Goal: Transaction & Acquisition: Purchase product/service

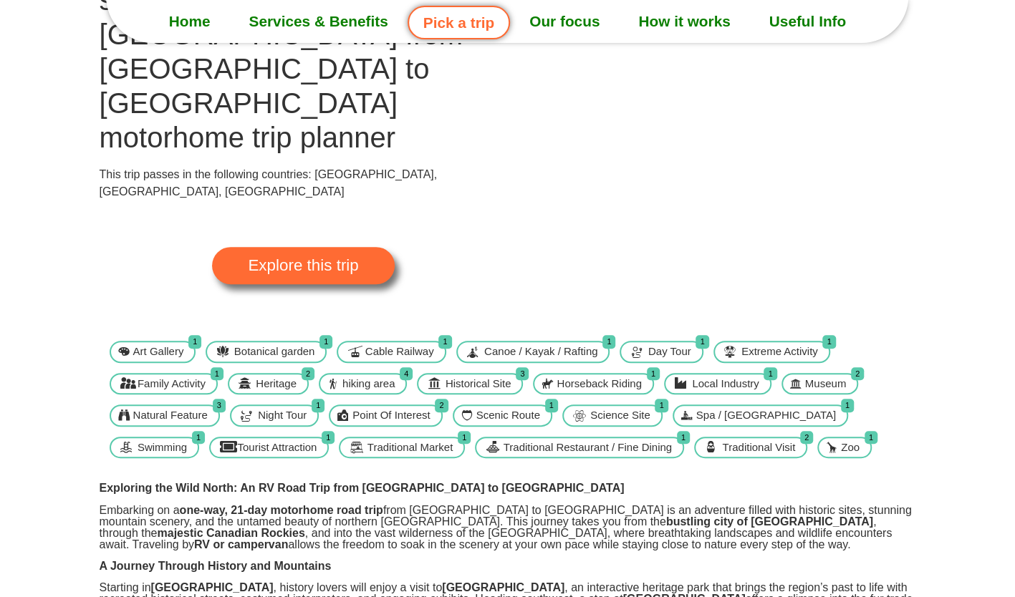
scroll to position [72, 0]
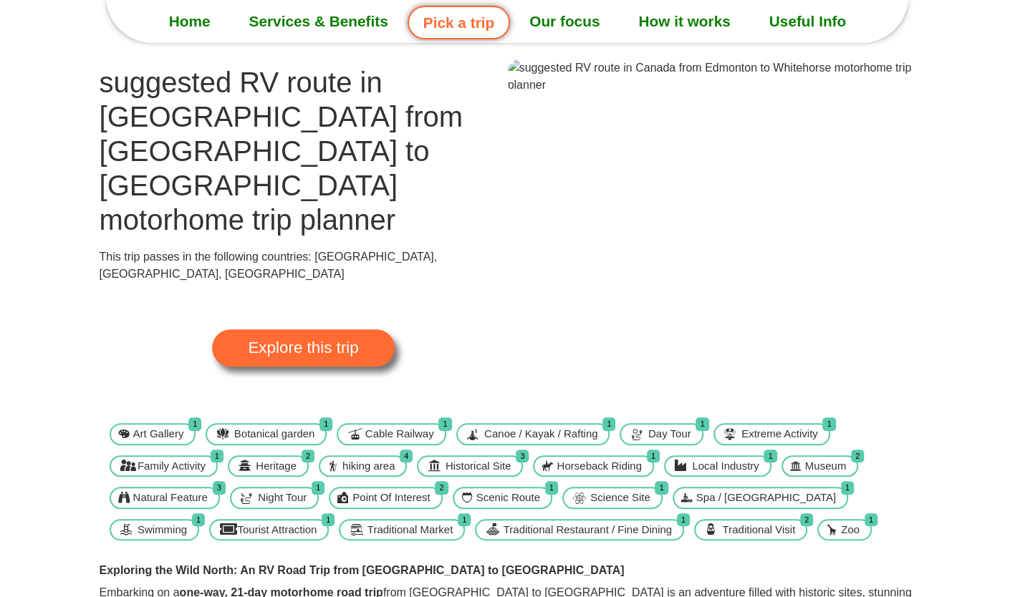
click at [816, 94] on img at bounding box center [712, 76] width 408 height 34
click at [796, 94] on img at bounding box center [712, 76] width 408 height 34
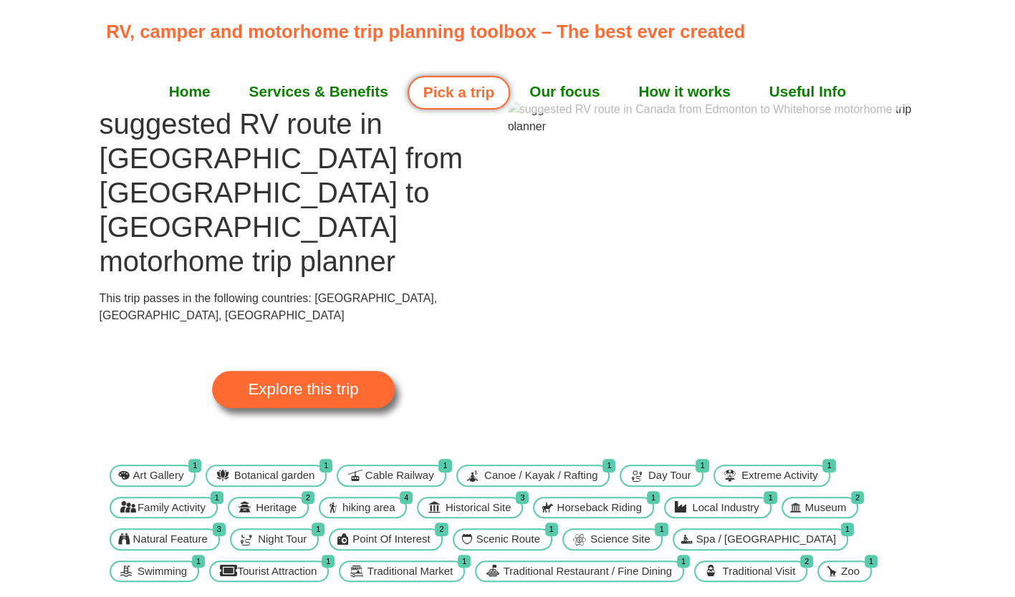
scroll to position [0, 0]
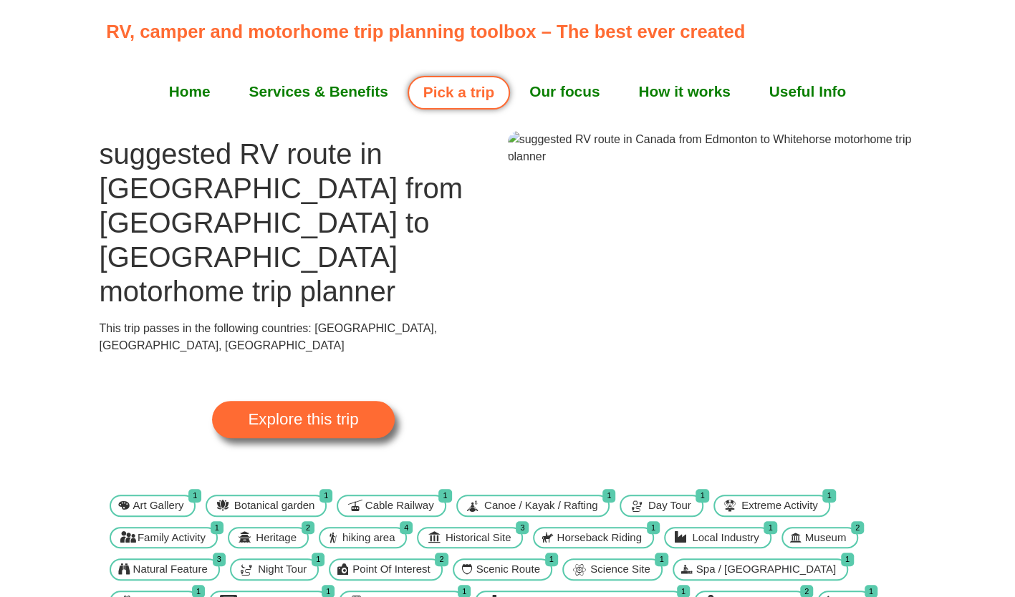
click at [379, 401] on link "Explore this trip" at bounding box center [303, 419] width 182 height 37
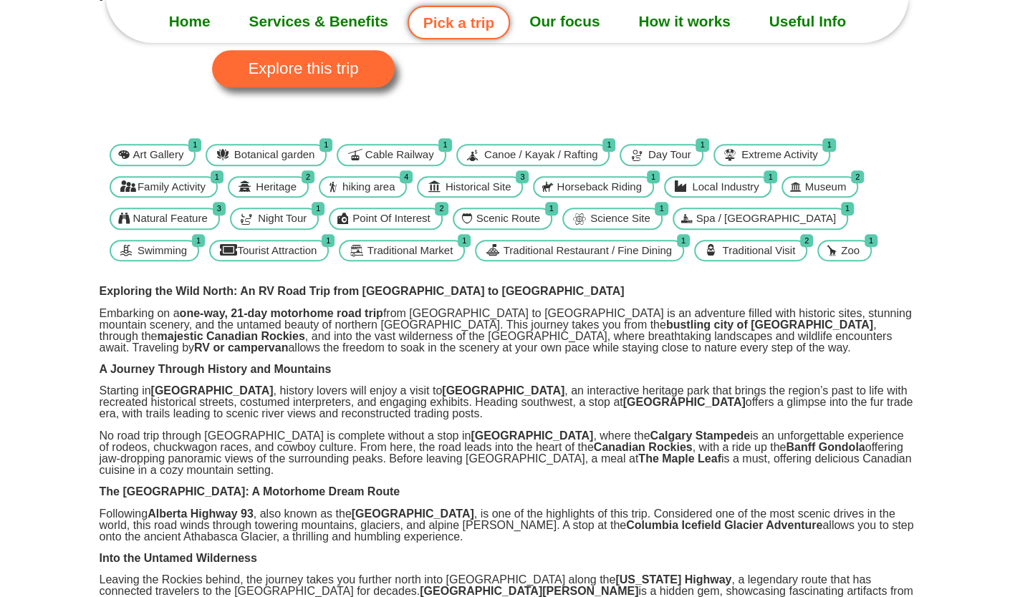
scroll to position [215, 0]
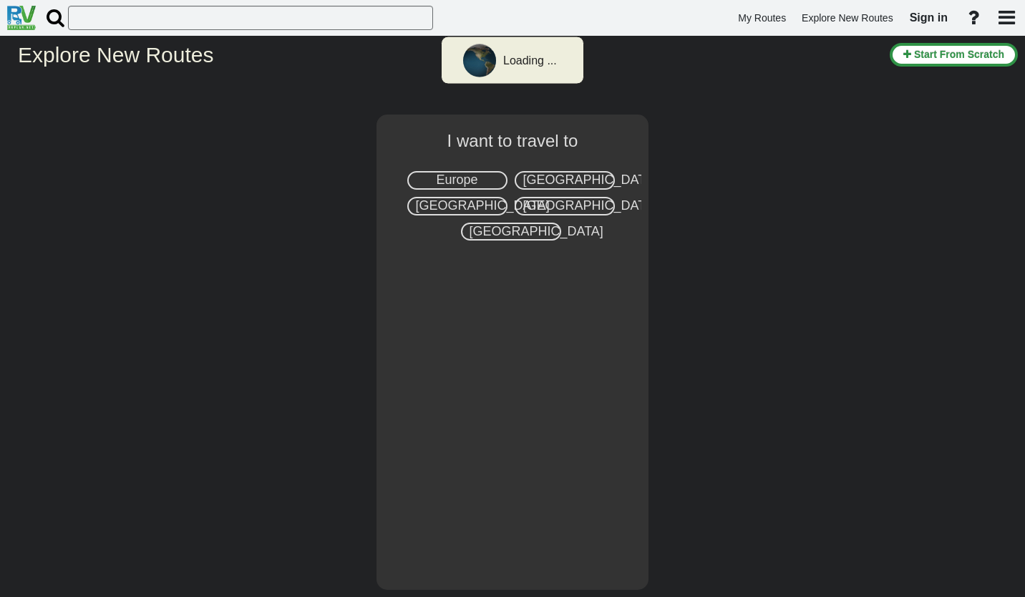
select select "number:8"
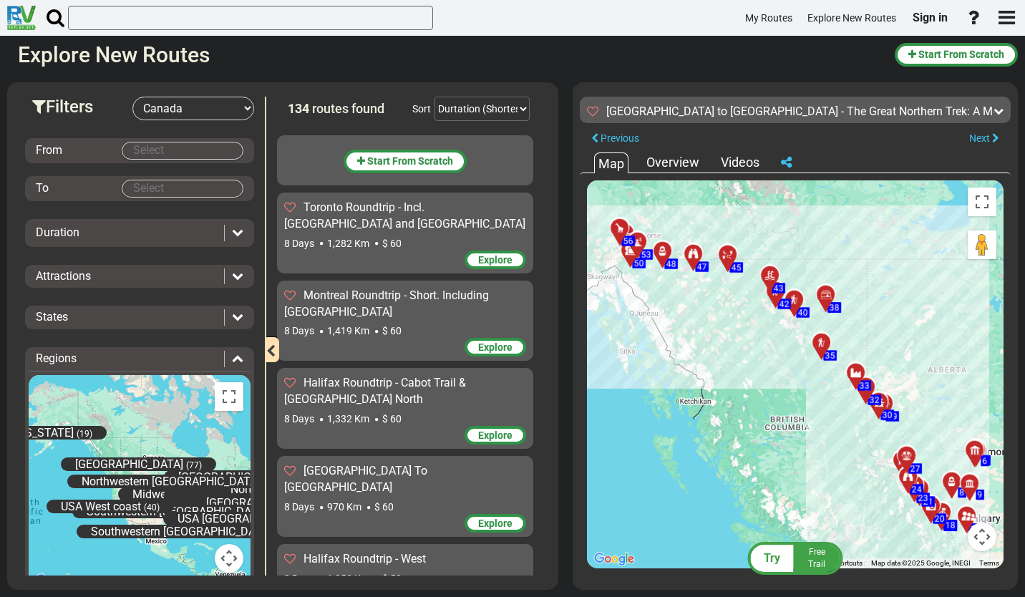
click at [180, 153] on body "My Routes Explore New Routes Sign in ×" at bounding box center [512, 298] width 1025 height 597
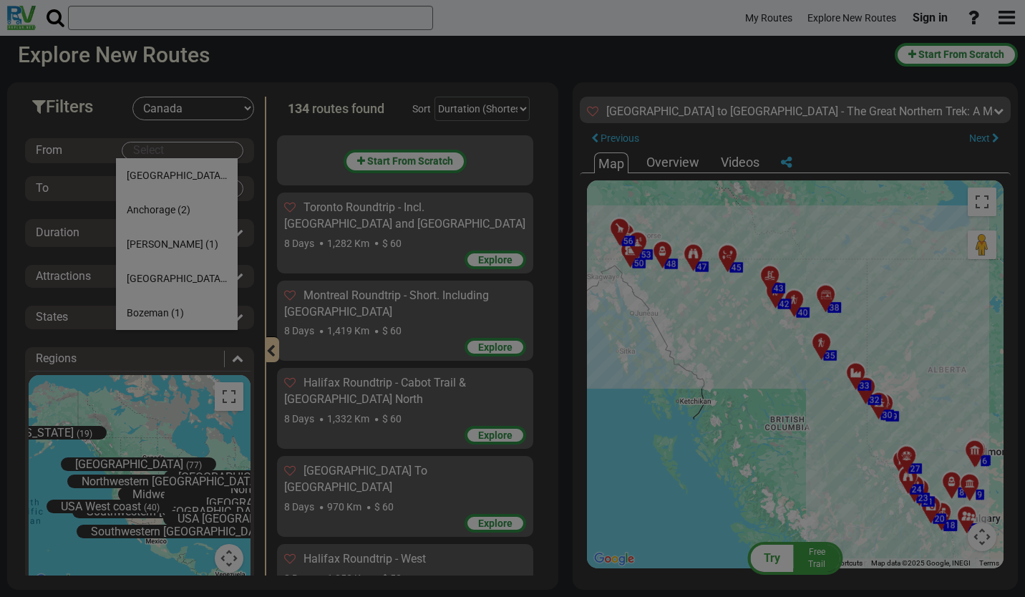
scroll to position [6788, 0]
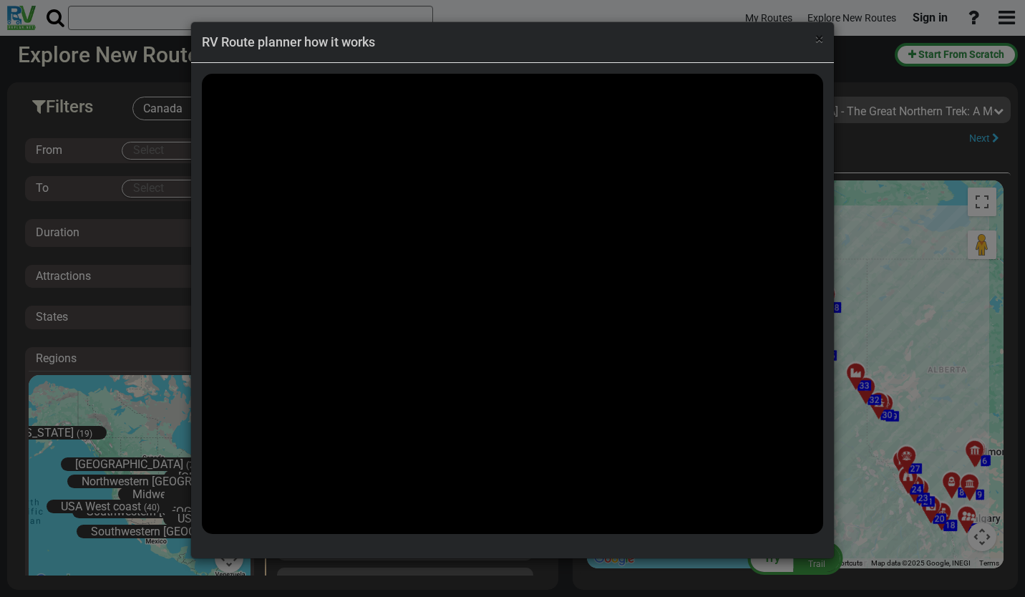
click at [819, 37] on span "×" at bounding box center [820, 38] width 8 height 17
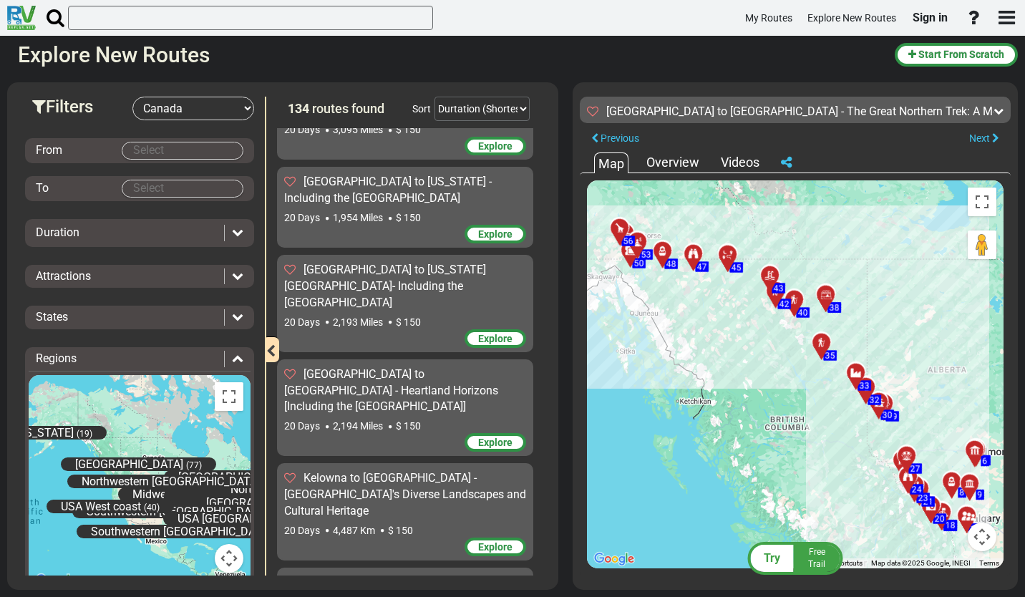
click at [163, 152] on body "My Routes Explore New Routes Sign in ×" at bounding box center [512, 298] width 1025 height 597
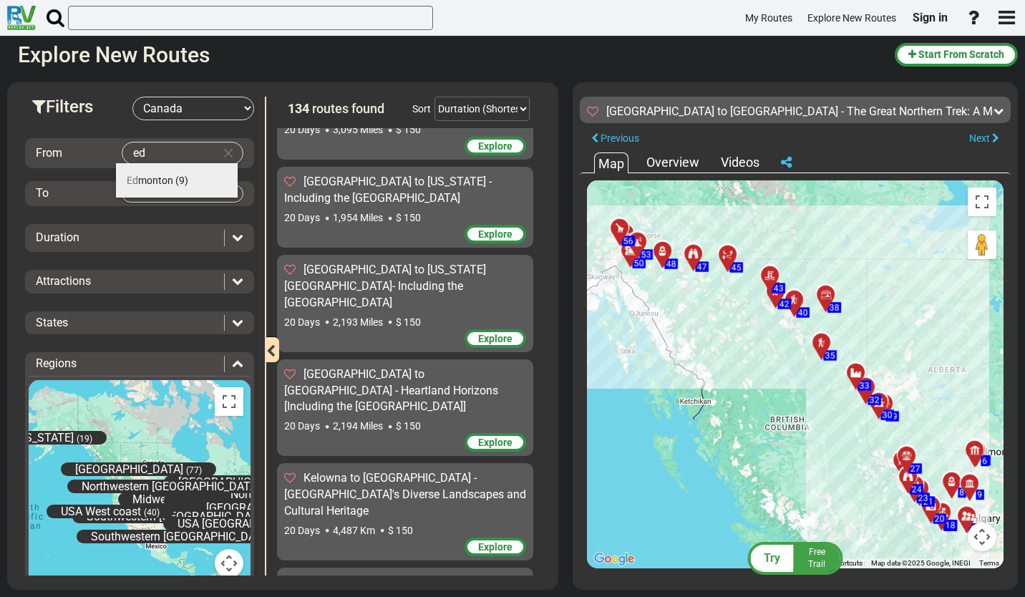
click at [168, 186] on span "Ed monton" at bounding box center [150, 180] width 47 height 11
type input "[GEOGRAPHIC_DATA]"
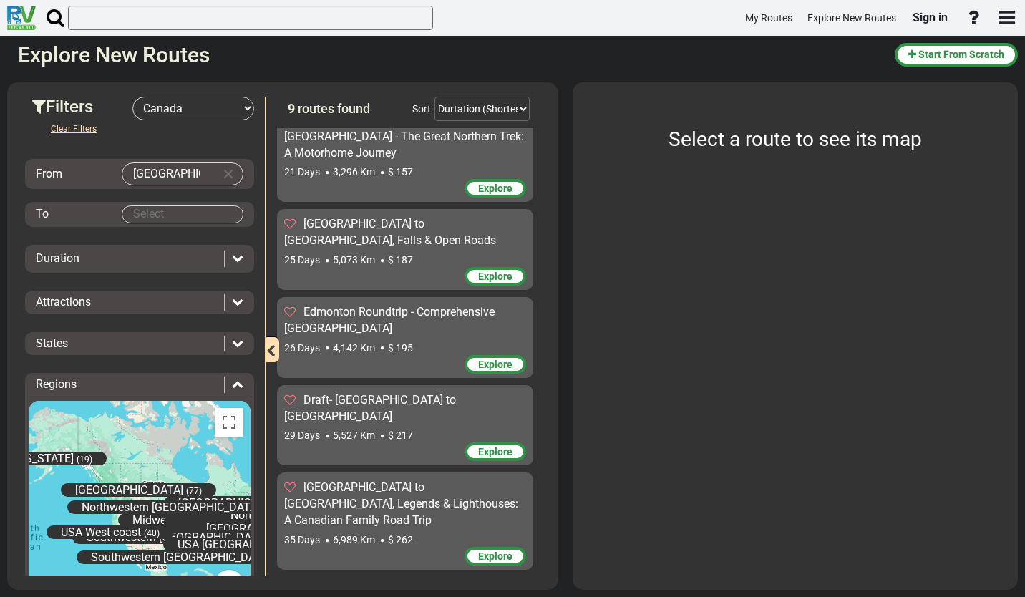
scroll to position [374, 0]
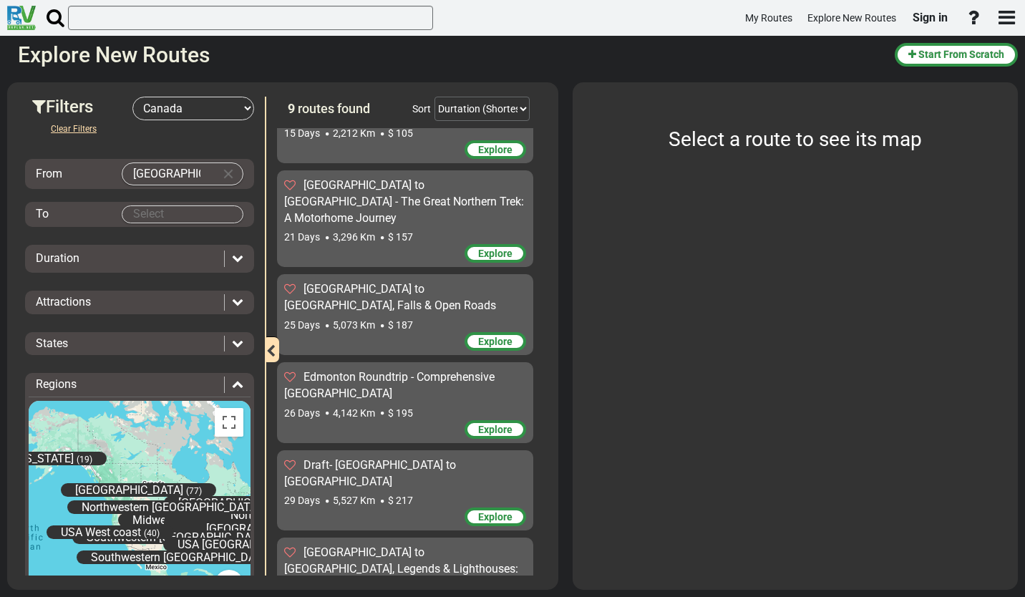
click at [160, 209] on body "My Routes Explore New Routes Sign in ×" at bounding box center [512, 298] width 1025 height 597
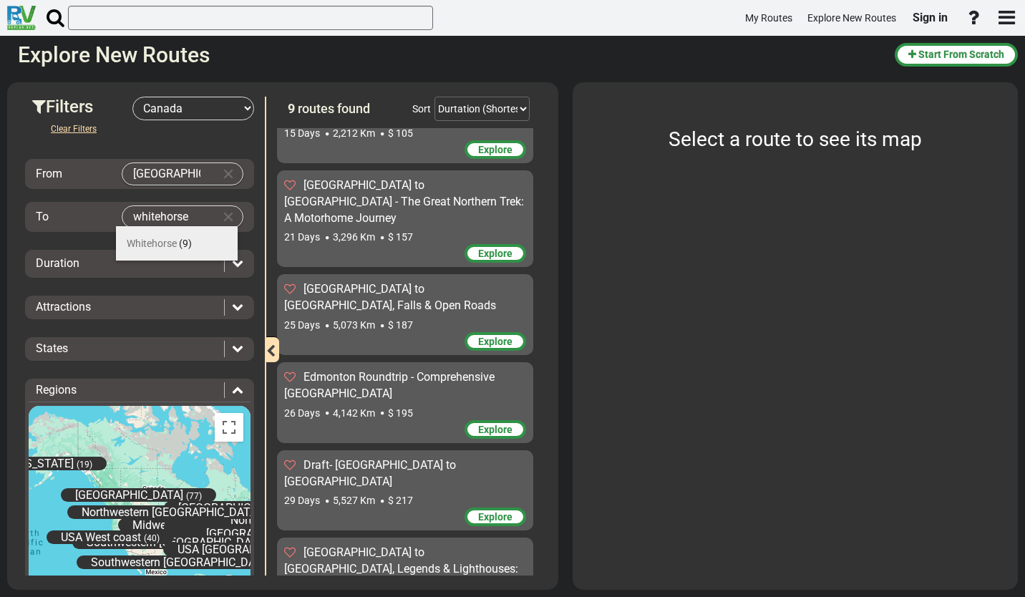
click at [172, 249] on li "Whitehorse (9)" at bounding box center [177, 243] width 122 height 34
type input "Whitehorse"
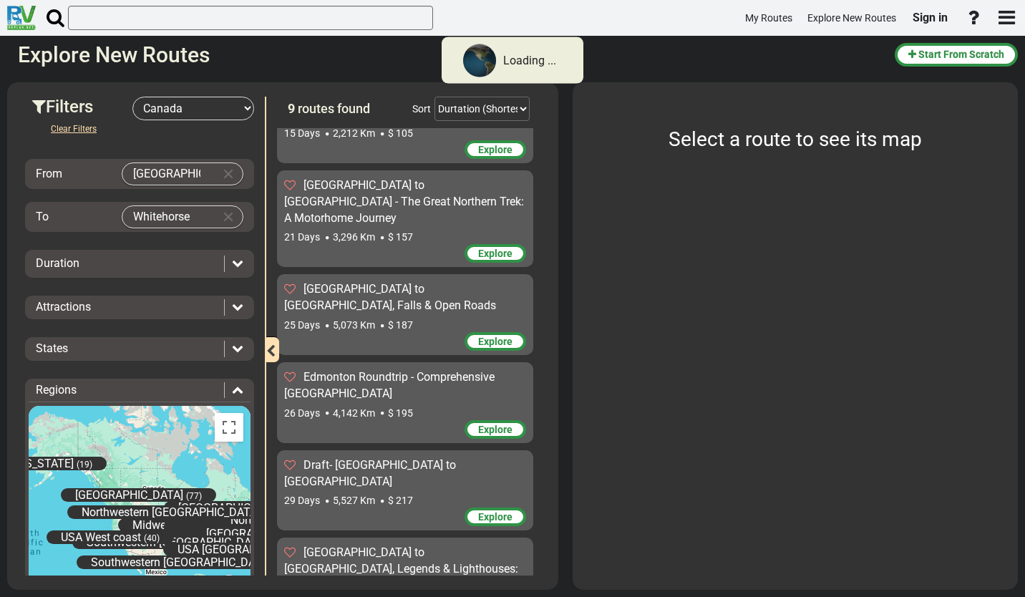
scroll to position [0, 0]
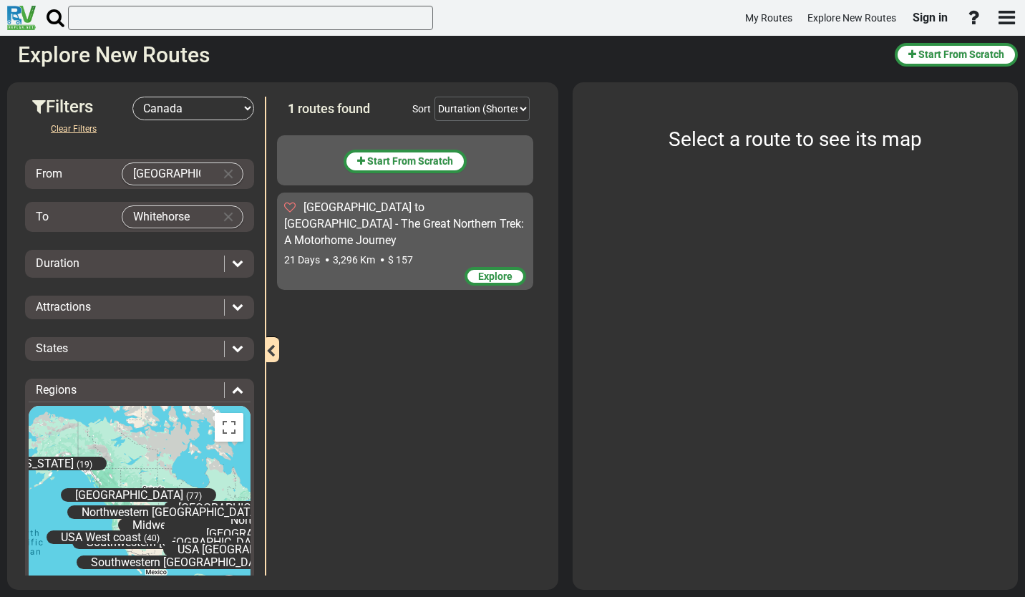
click at [232, 264] on icon at bounding box center [237, 262] width 11 height 11
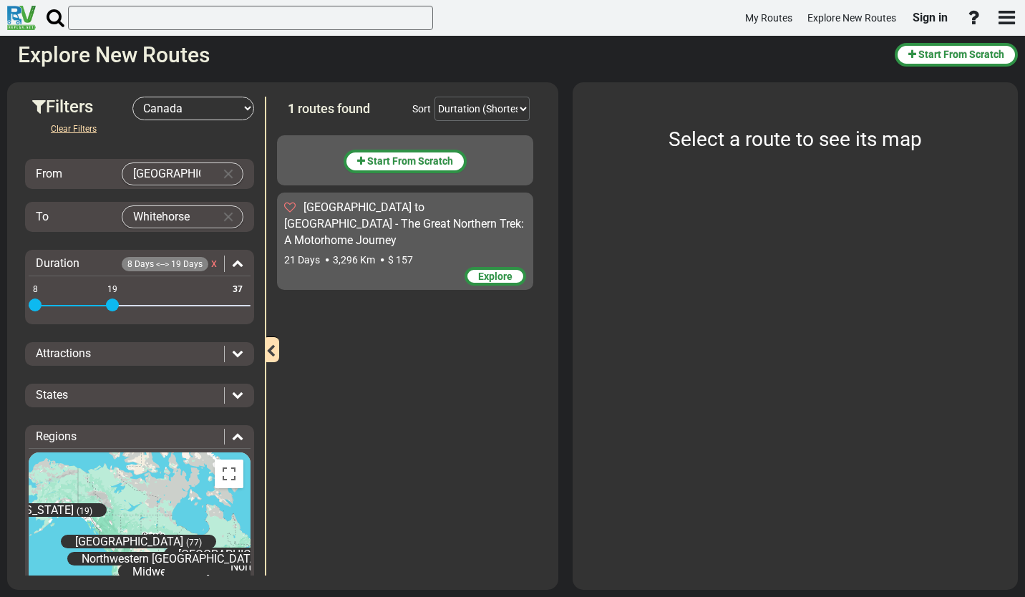
drag, startPoint x: 233, startPoint y: 301, endPoint x: 110, endPoint y: 304, distance: 123.2
click at [110, 304] on span at bounding box center [112, 305] width 13 height 13
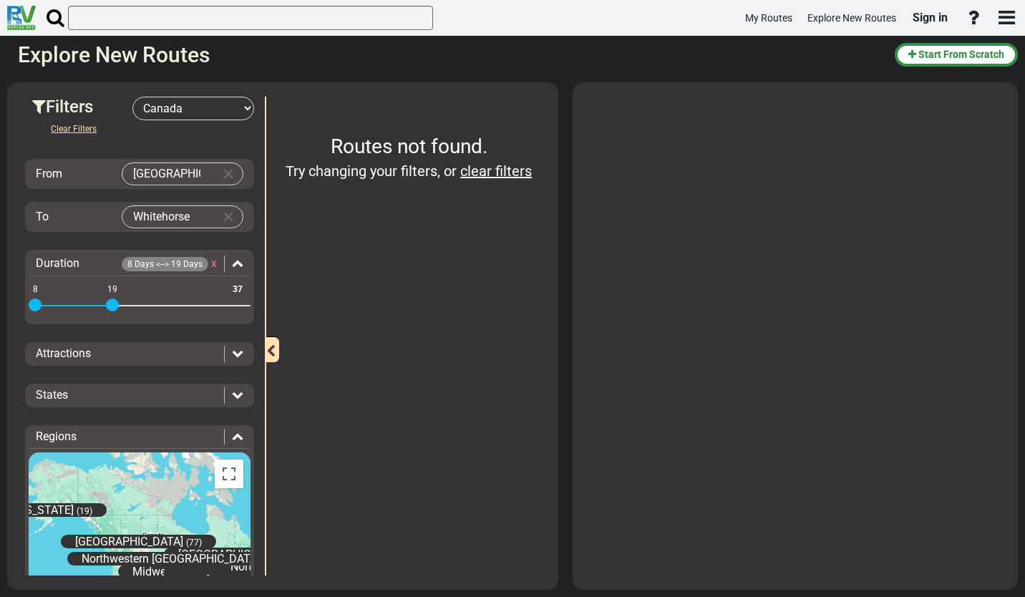
click at [232, 354] on icon at bounding box center [237, 352] width 11 height 11
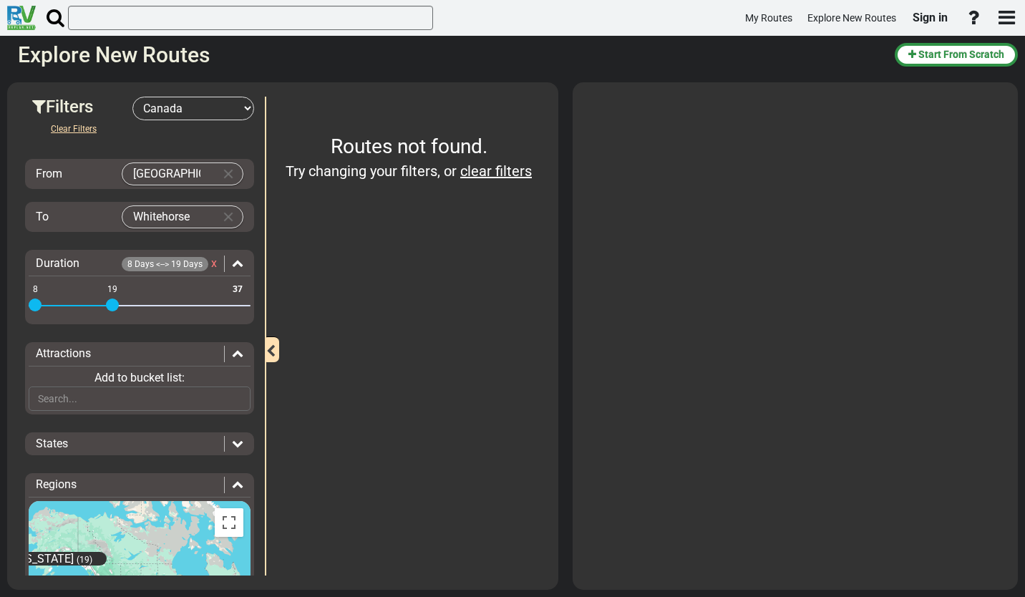
click at [232, 354] on icon at bounding box center [237, 352] width 11 height 11
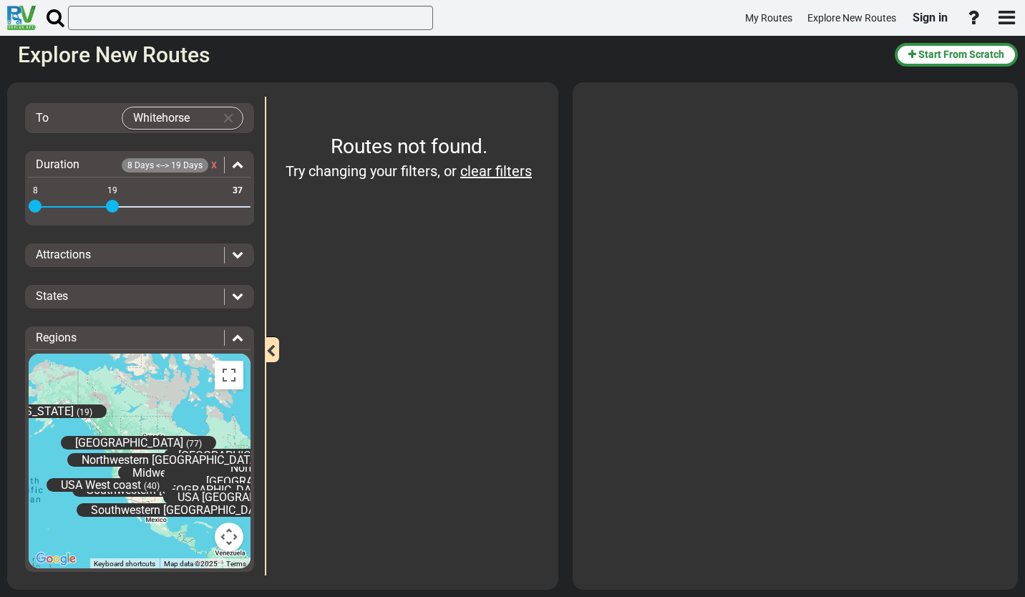
scroll to position [106, 0]
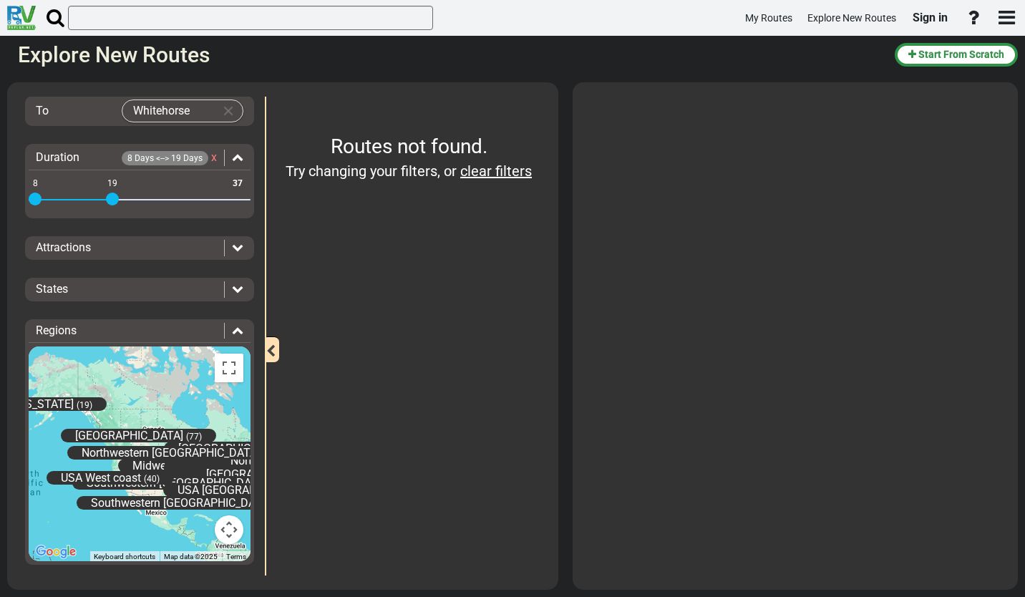
click at [397, 165] on span "Try changing your filters, or" at bounding box center [371, 171] width 171 height 17
click at [429, 167] on span "Try changing your filters, or" at bounding box center [371, 171] width 171 height 17
drag, startPoint x: 502, startPoint y: 180, endPoint x: 501, endPoint y: 173, distance: 7.2
click at [502, 178] on div "Try changing your filters, or clear filters" at bounding box center [409, 171] width 264 height 21
click at [501, 172] on link "clear filters" at bounding box center [496, 171] width 72 height 17
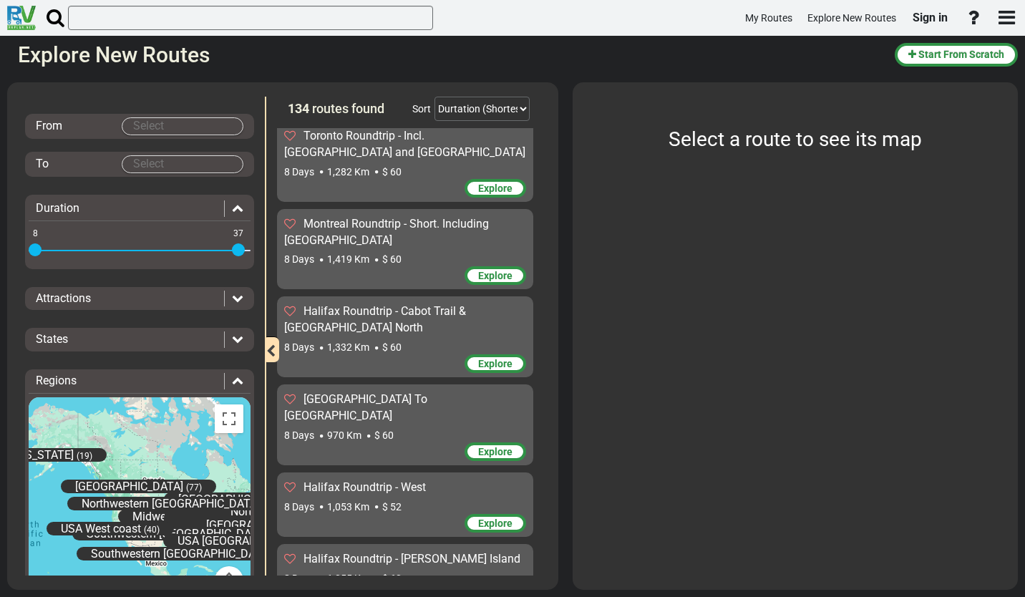
scroll to position [0, 0]
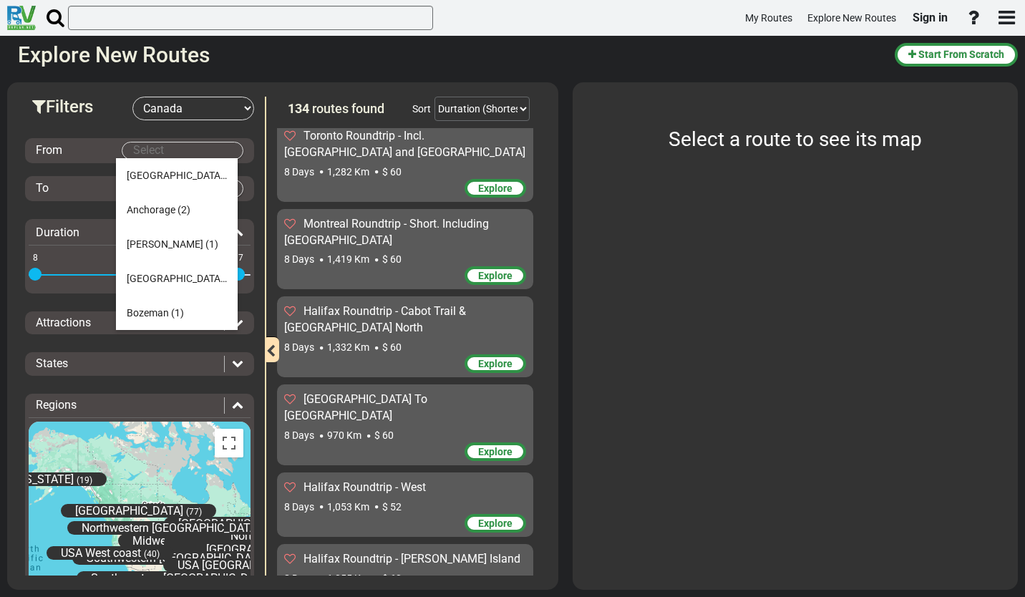
click at [195, 149] on body "My Routes Explore New Routes Sign in ×" at bounding box center [512, 298] width 1025 height 597
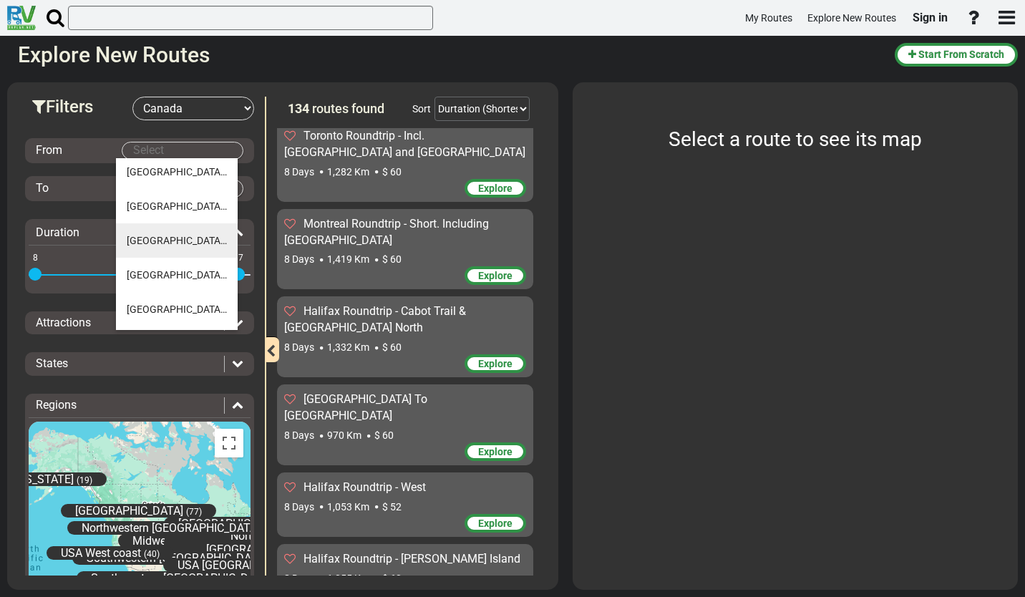
scroll to position [143, 0]
click at [201, 305] on li "Edmonton (9)" at bounding box center [177, 307] width 122 height 34
type input "[GEOGRAPHIC_DATA]"
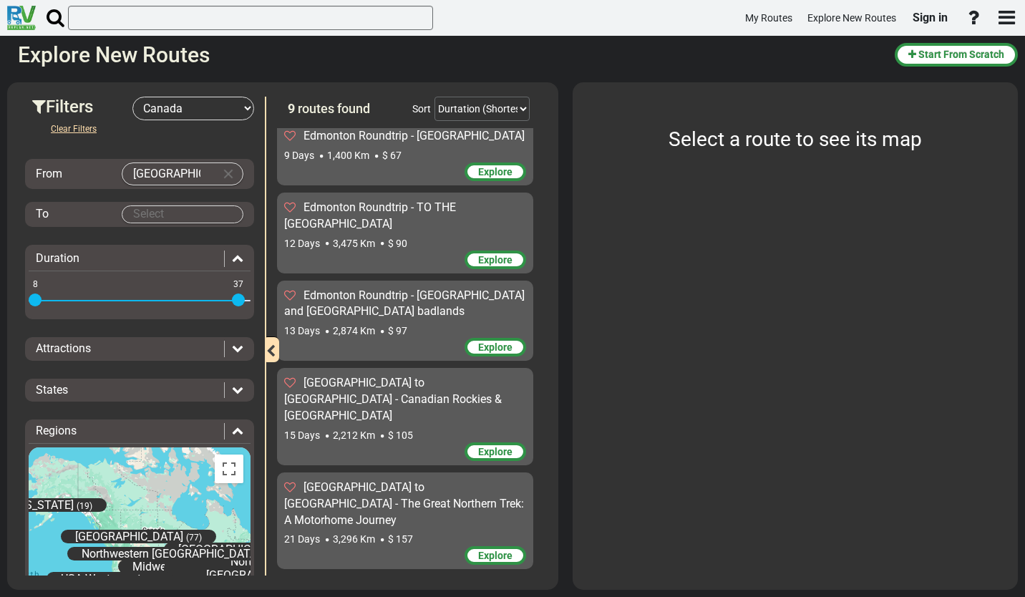
click at [368, 485] on span "Edmonton to Whitehorse - The Great Northern Trek: A Motorhome Journey" at bounding box center [404, 503] width 240 height 47
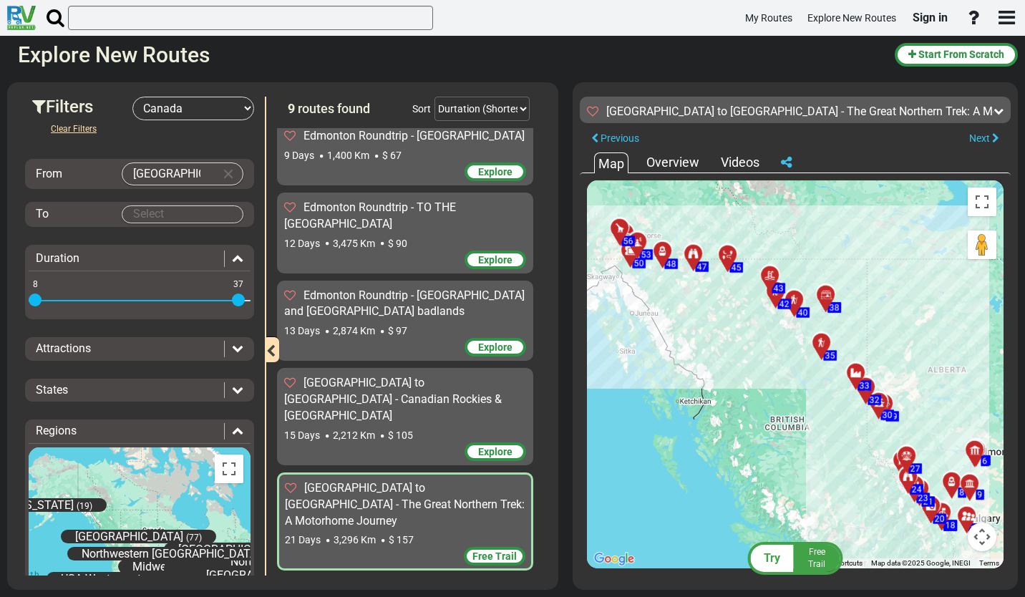
click at [506, 551] on span "Free Trail" at bounding box center [495, 556] width 44 height 11
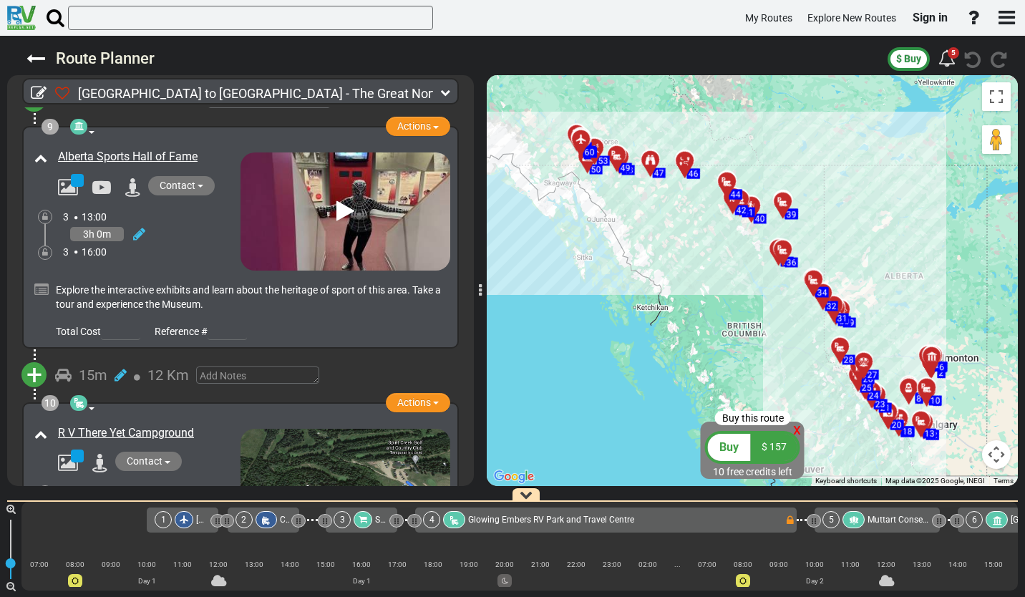
scroll to position [2291, 0]
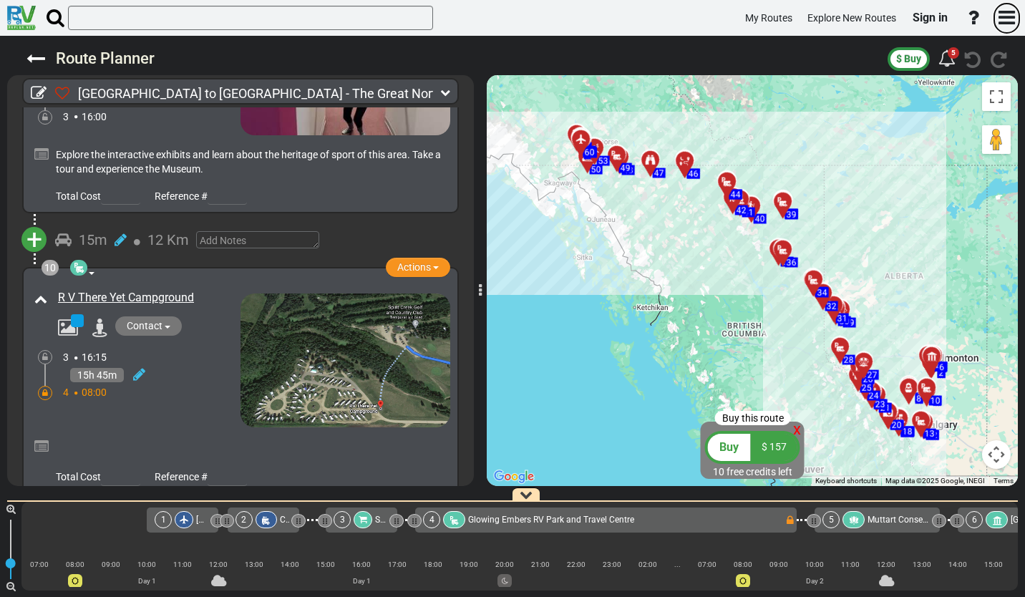
click at [1005, 14] on icon "button" at bounding box center [1007, 17] width 16 height 19
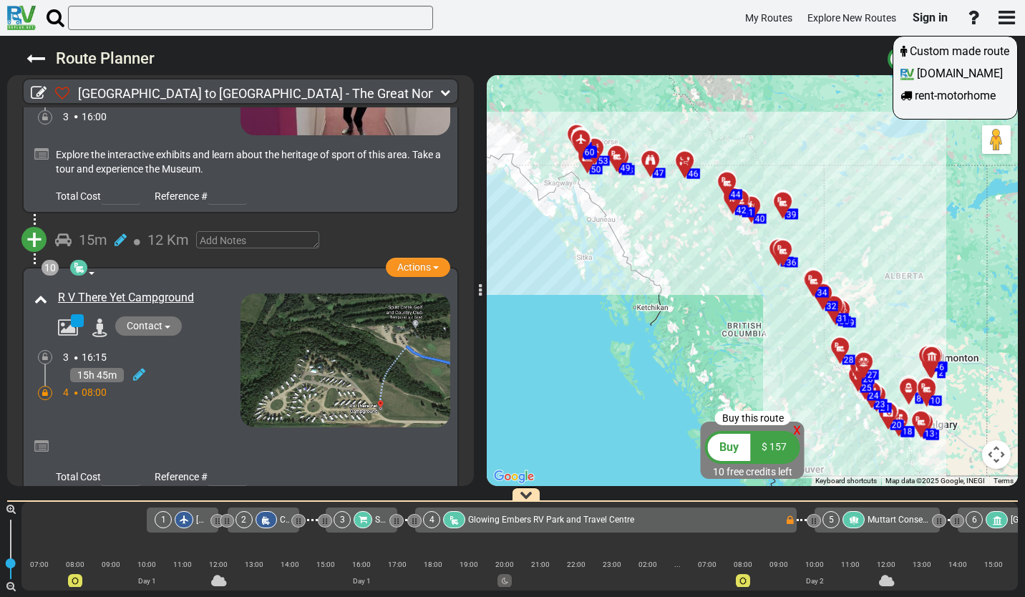
click at [1005, 13] on div at bounding box center [512, 298] width 1025 height 597
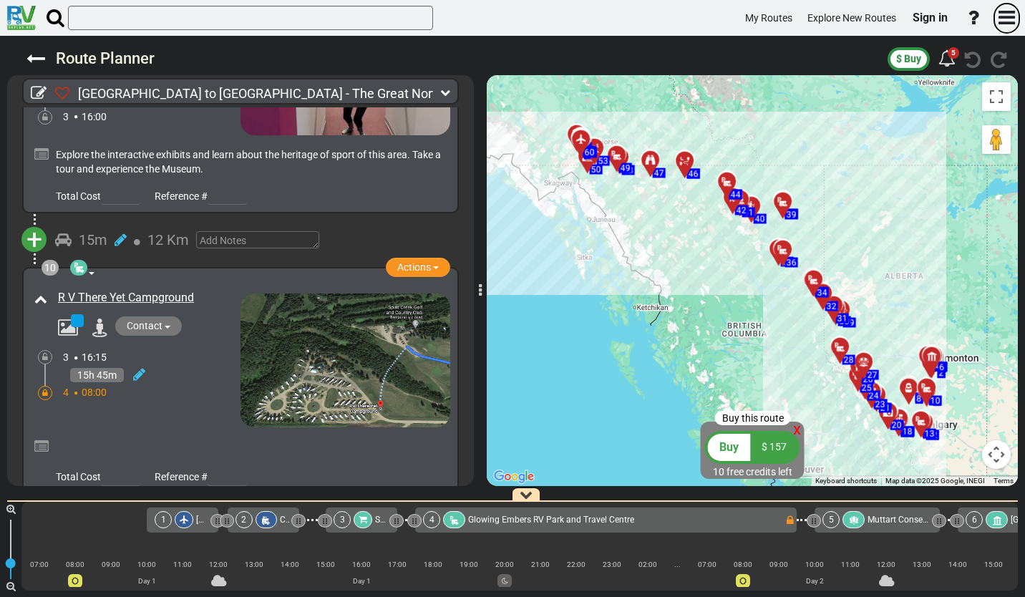
click at [1005, 13] on icon "button" at bounding box center [1007, 17] width 16 height 19
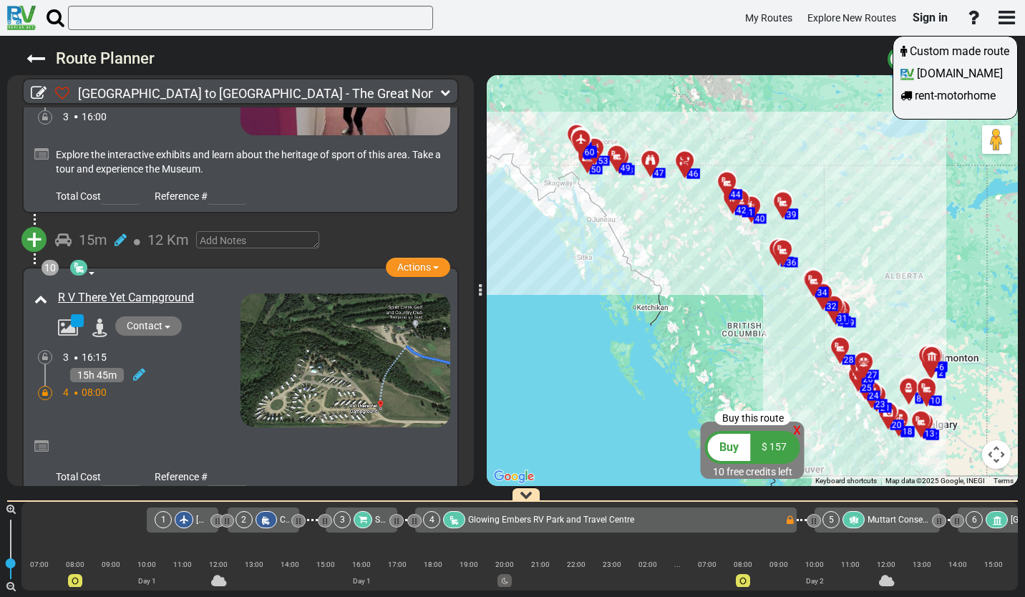
click at [1005, 13] on div at bounding box center [512, 298] width 1025 height 597
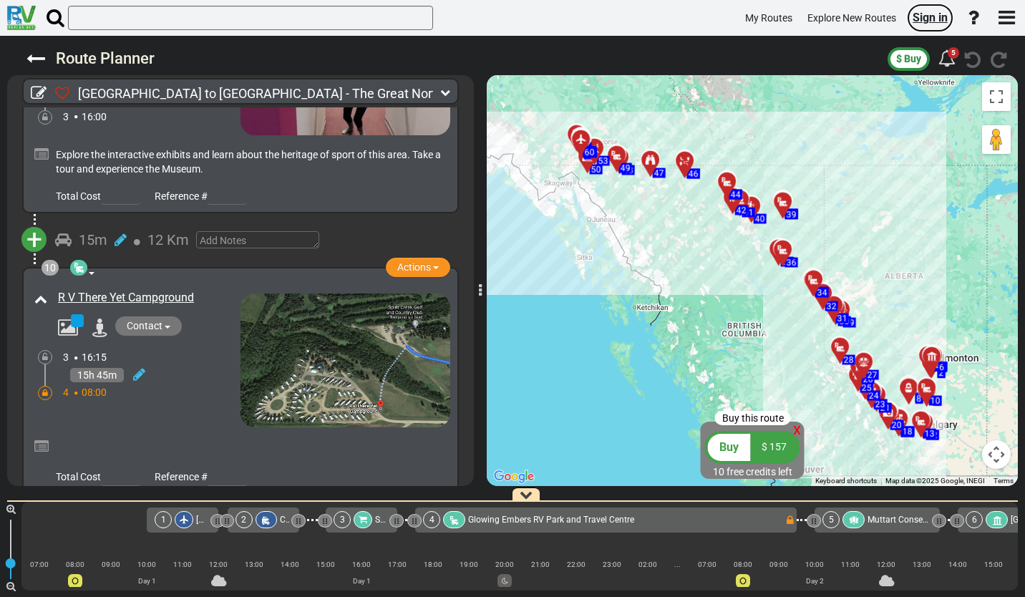
click at [932, 19] on span "Sign in" at bounding box center [930, 18] width 35 height 14
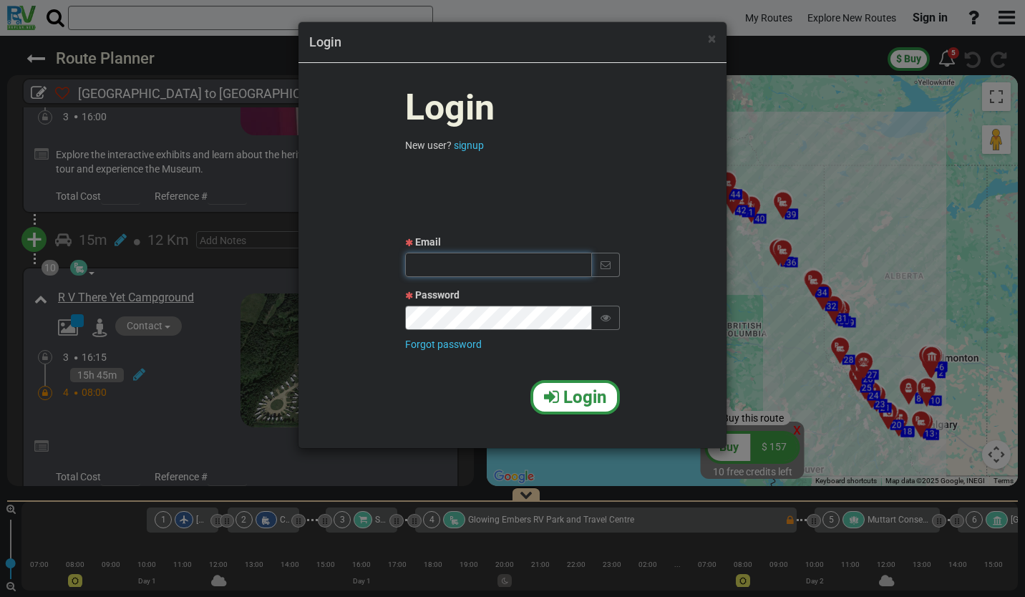
click at [496, 264] on input "text" at bounding box center [498, 265] width 187 height 24
type input "th.cr@gmx.de"
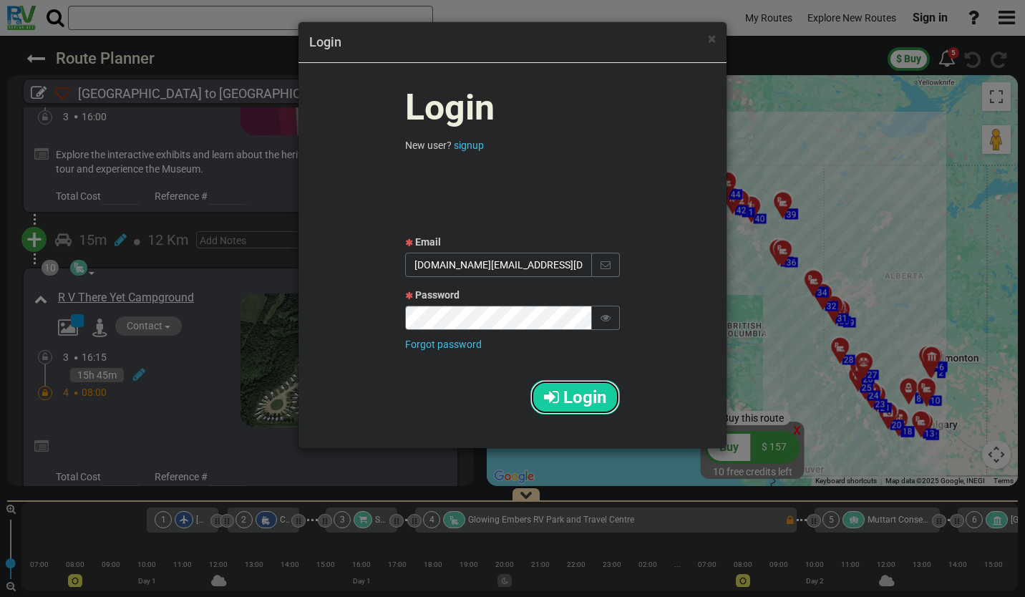
click at [573, 407] on button "Login" at bounding box center [576, 397] width 90 height 34
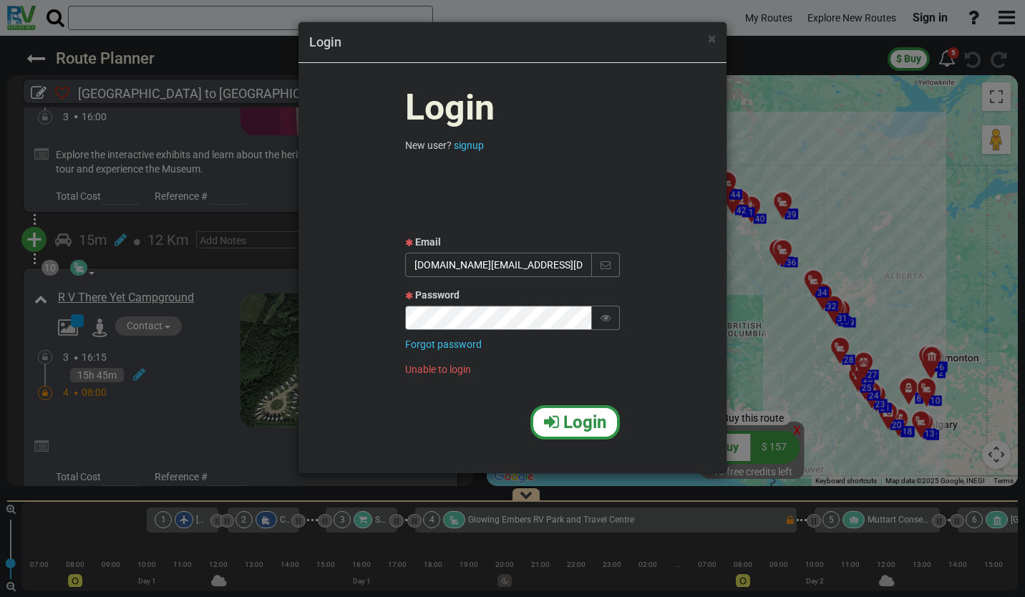
click at [879, 136] on div "× Login Login New user? signup Email th.cr@gmx.de Password Forgot password Unab…" at bounding box center [512, 298] width 1025 height 597
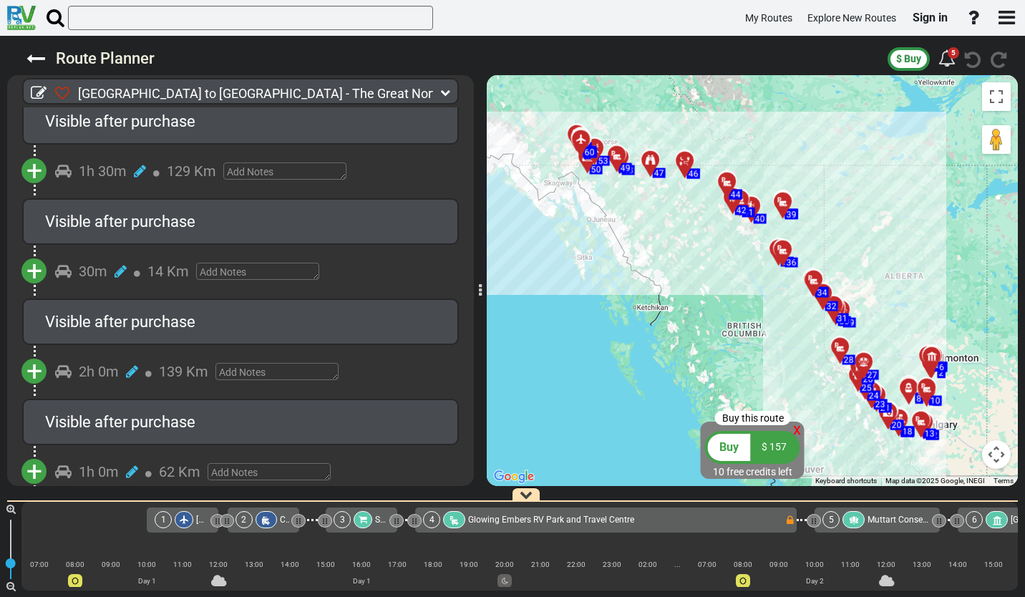
scroll to position [7662, 0]
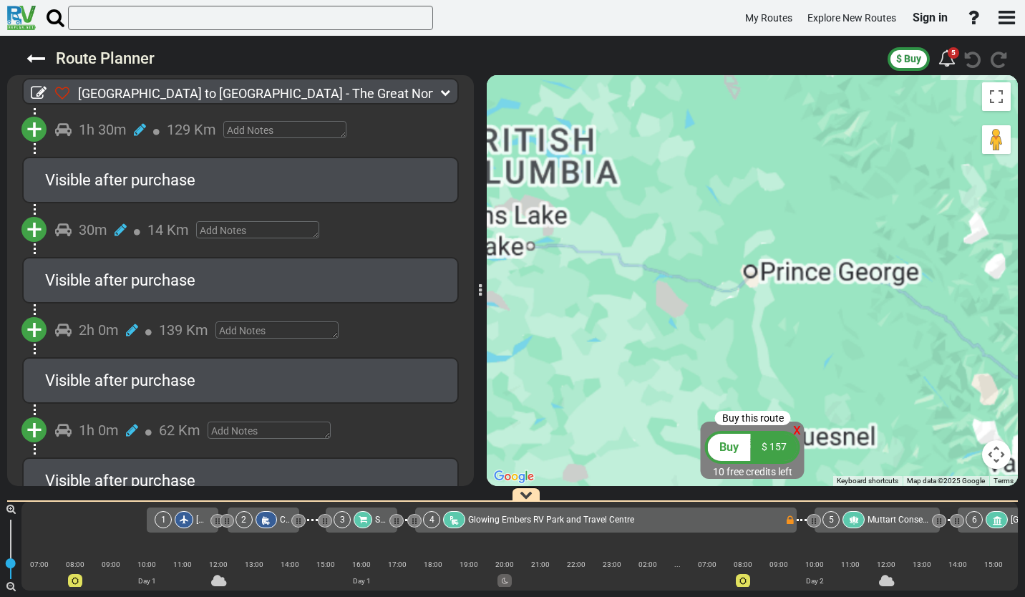
drag, startPoint x: 817, startPoint y: 353, endPoint x: 778, endPoint y: 430, distance: 85.8
click at [775, 436] on div "Buy this route x Buy $ 157 10 free credits left To navigate the map with touch …" at bounding box center [752, 280] width 531 height 411
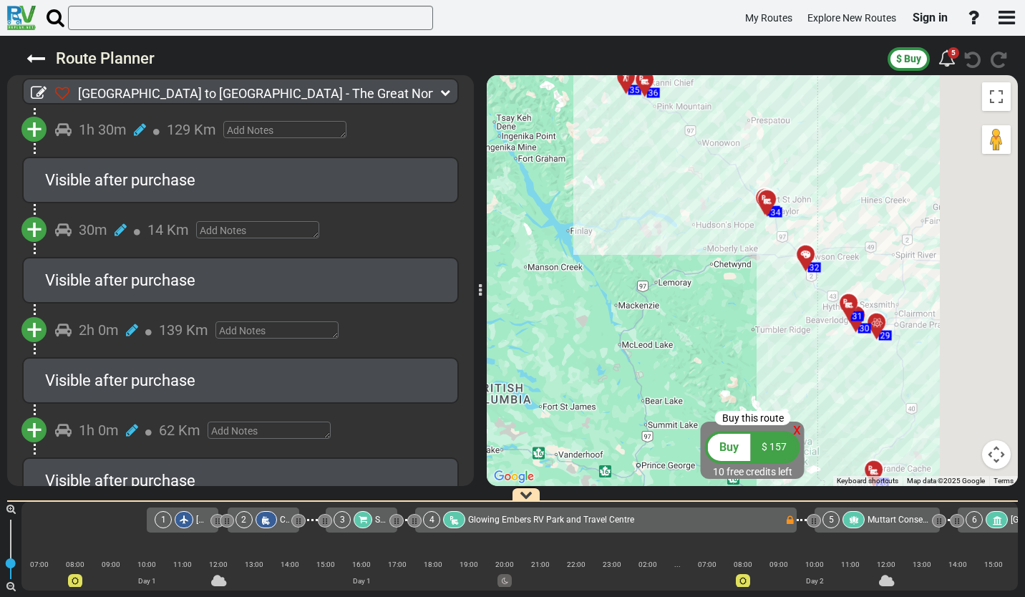
drag, startPoint x: 806, startPoint y: 346, endPoint x: 779, endPoint y: 375, distance: 40.0
click at [779, 375] on div "To activate drag with keyboard, press Alt + Enter. Once in keyboard drag state,…" at bounding box center [752, 280] width 531 height 411
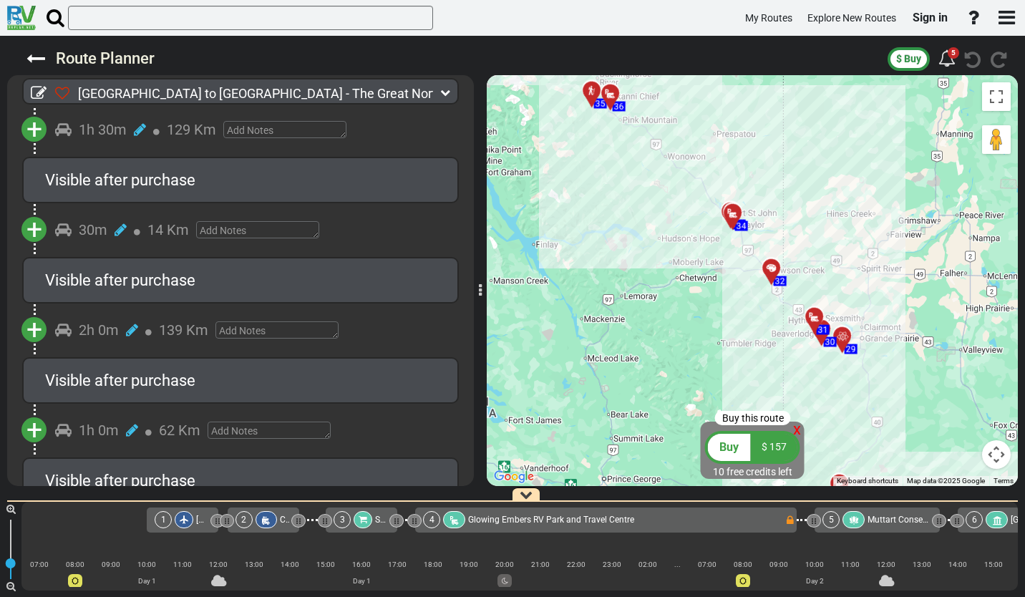
drag, startPoint x: 819, startPoint y: 349, endPoint x: 730, endPoint y: 362, distance: 89.6
click at [730, 362] on div "To activate drag with keyboard, press Alt + Enter. Once in keyboard drag state,…" at bounding box center [752, 280] width 531 height 411
drag, startPoint x: 907, startPoint y: 364, endPoint x: 873, endPoint y: 211, distance: 156.2
click at [871, 206] on div "To activate drag with keyboard, press Alt + Enter. Once in keyboard drag state,…" at bounding box center [752, 280] width 531 height 411
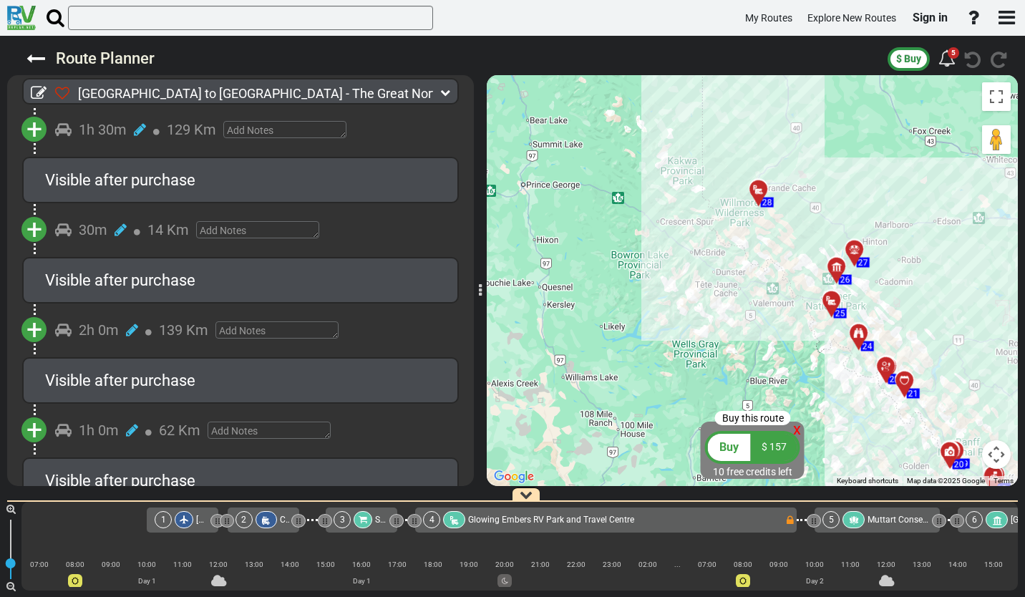
click at [803, 323] on div "To activate drag with keyboard, press Alt + Enter. Once in keyboard drag state,…" at bounding box center [752, 280] width 531 height 411
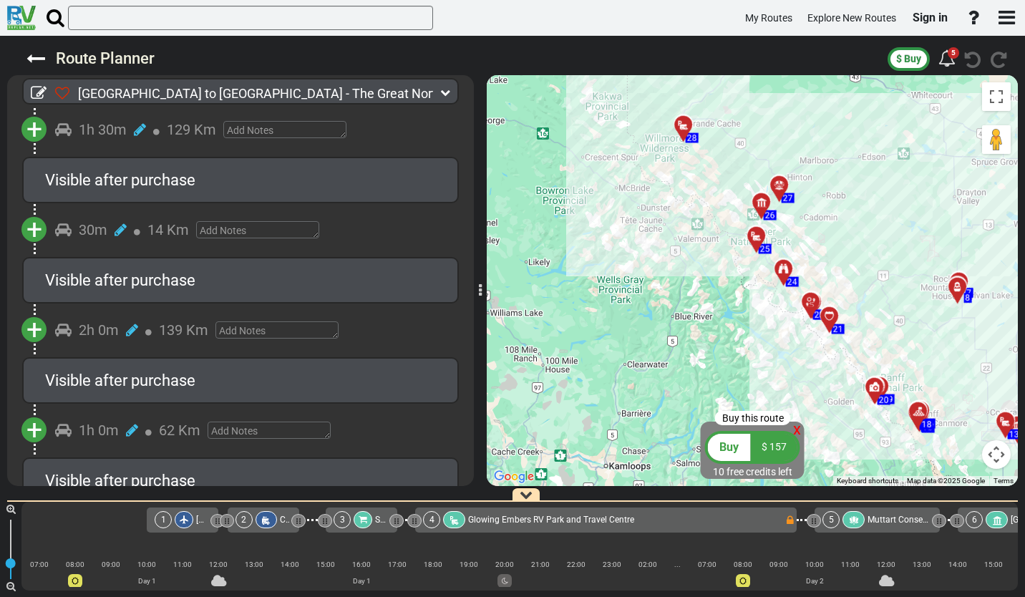
drag, startPoint x: 805, startPoint y: 384, endPoint x: 1025, endPoint y: 355, distance: 221.7
click at [665, 355] on div "To activate drag with keyboard, press Alt + Enter. Once in keyboard drag state,…" at bounding box center [752, 280] width 531 height 411
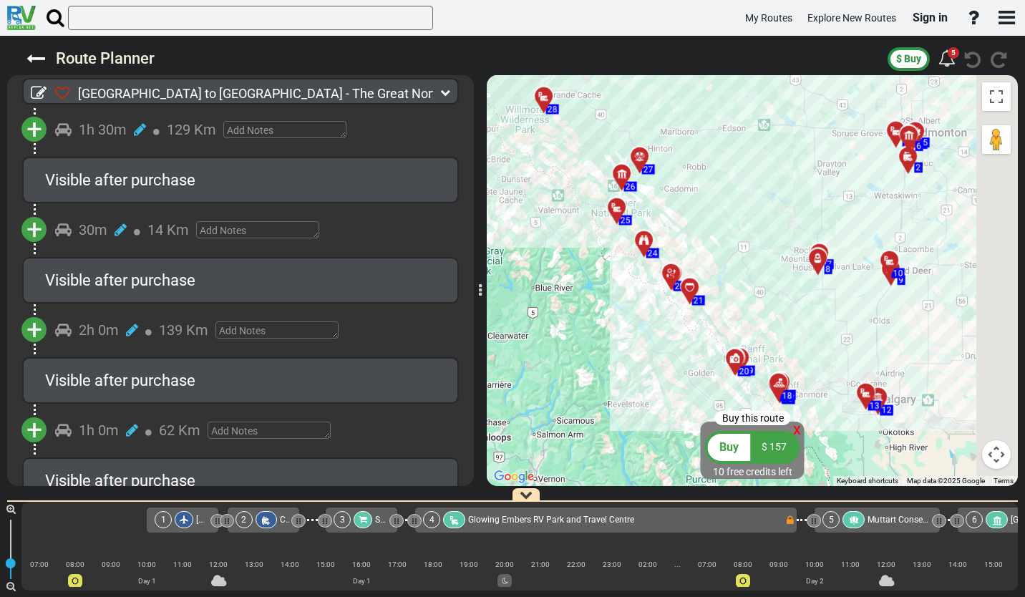
click at [1005, 350] on div "Edmonton to Whitehorse - The Great Northern Trek: A Motorhome Journey (CA37) 21…" at bounding box center [512, 316] width 1025 height 561
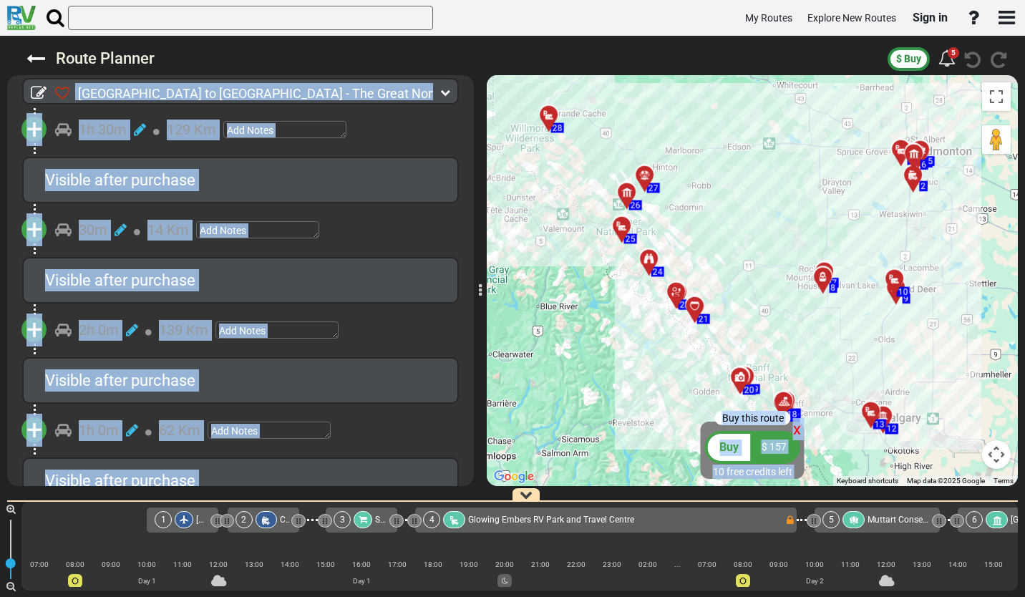
drag, startPoint x: 1004, startPoint y: 349, endPoint x: 952, endPoint y: 352, distance: 52.4
click at [952, 352] on div "To activate drag with keyboard, press Alt + Enter. Once in keyboard drag state,…" at bounding box center [752, 280] width 531 height 411
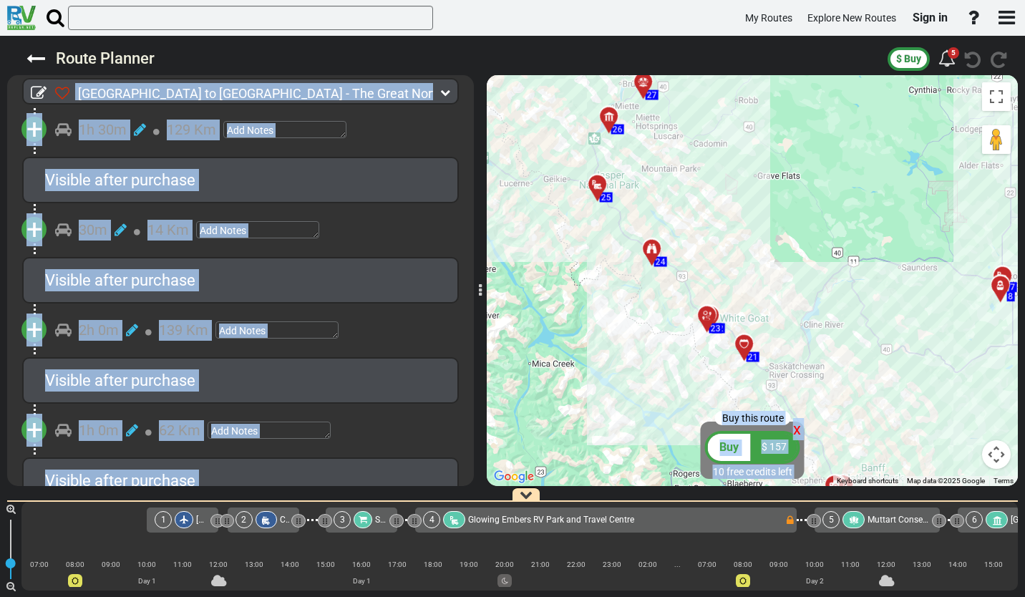
drag, startPoint x: 655, startPoint y: 213, endPoint x: 670, endPoint y: 301, distance: 88.5
click at [701, 373] on div "To activate drag with keyboard, press Alt + Enter. Once in keyboard drag state,…" at bounding box center [752, 280] width 531 height 411
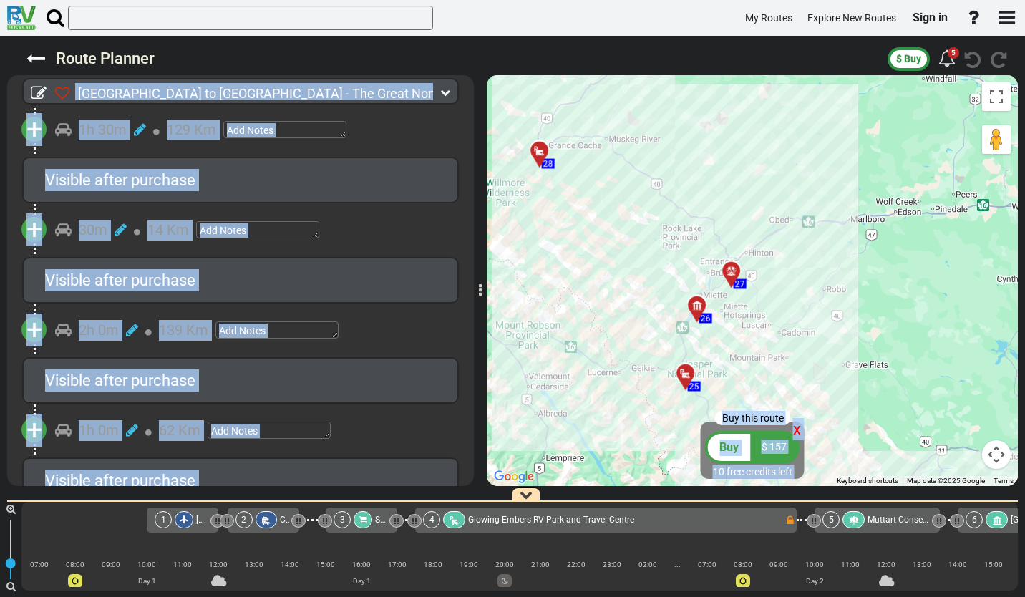
drag, startPoint x: 548, startPoint y: 258, endPoint x: 607, endPoint y: 203, distance: 81.1
click at [610, 422] on div "To activate drag with keyboard, press Alt + Enter. Once in keyboard drag state,…" at bounding box center [752, 280] width 531 height 411
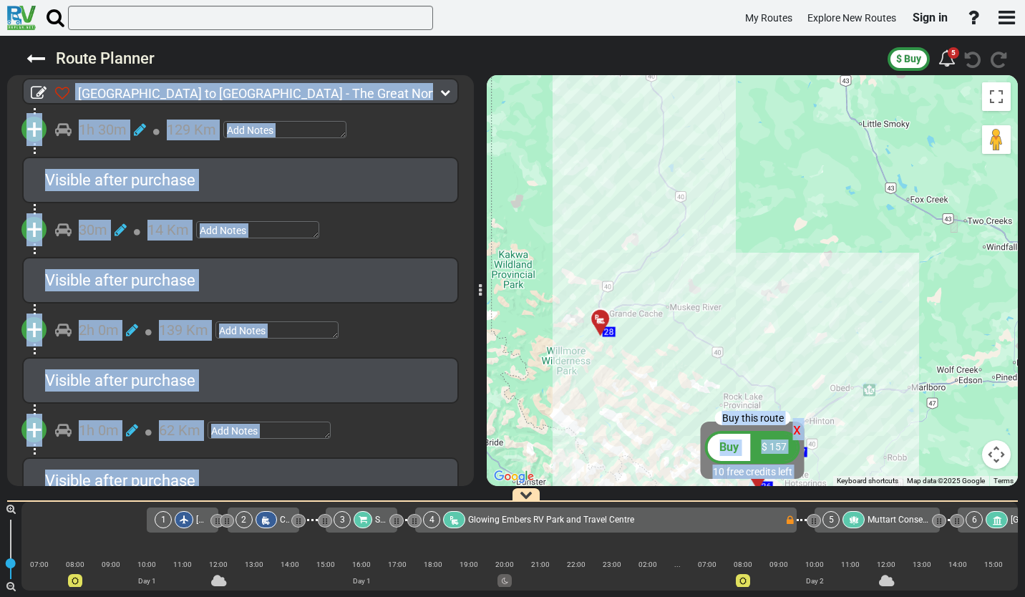
drag, startPoint x: 607, startPoint y: 203, endPoint x: 798, endPoint y: 284, distance: 206.9
click at [644, 351] on div "To activate drag with keyboard, press Alt + Enter. Once in keyboard drag state,…" at bounding box center [752, 280] width 531 height 411
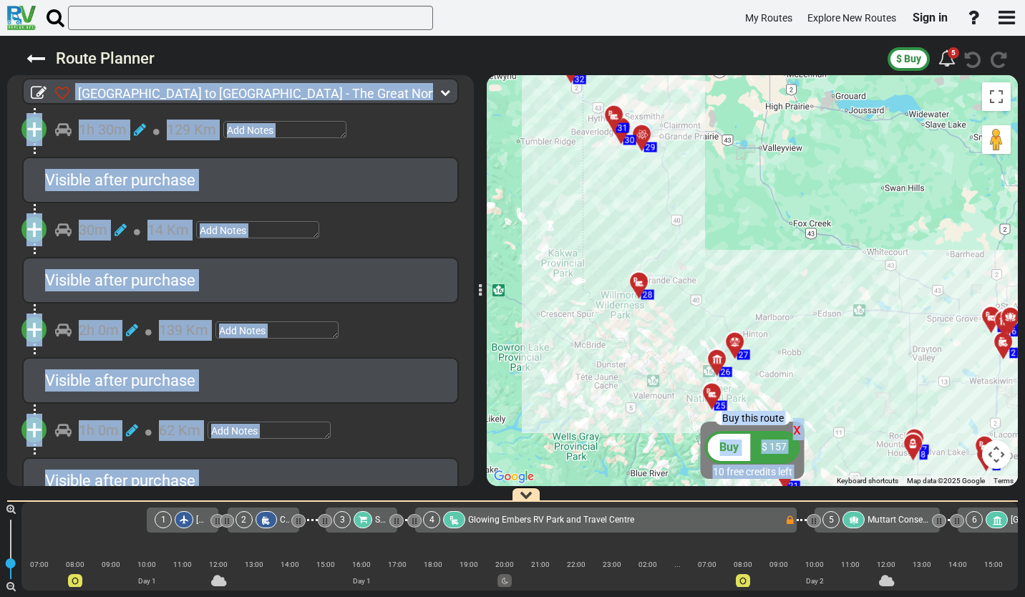
drag, startPoint x: 629, startPoint y: 222, endPoint x: 636, endPoint y: 255, distance: 33.7
click at [636, 255] on div "To activate drag with keyboard, press Alt + Enter. Once in keyboard drag state,…" at bounding box center [752, 280] width 531 height 411
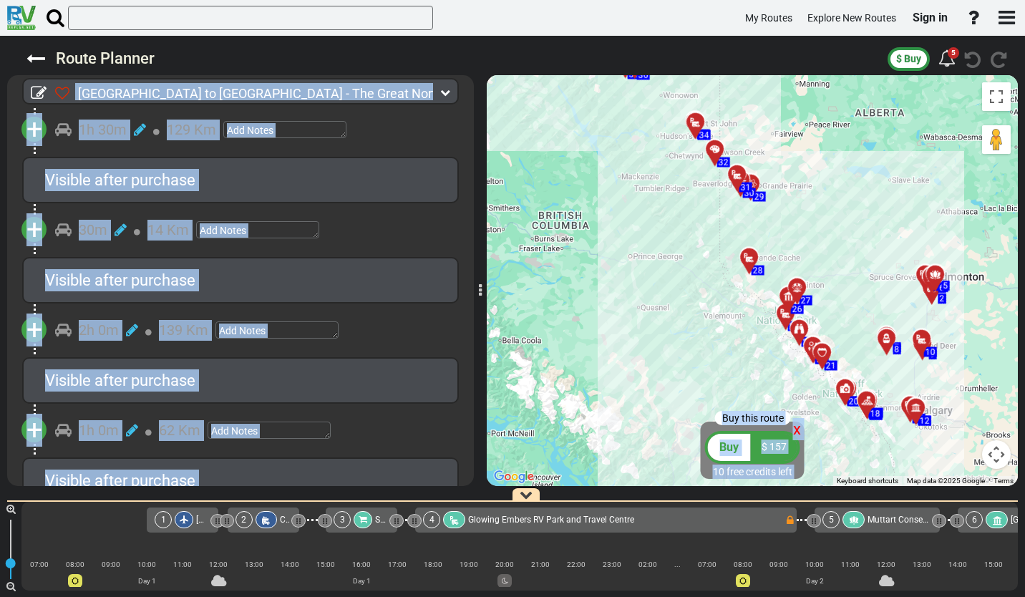
drag, startPoint x: 702, startPoint y: 251, endPoint x: 715, endPoint y: 292, distance: 42.8
click at [715, 292] on div "To activate drag with keyboard, press Alt + Enter. Once in keyboard drag state,…" at bounding box center [752, 280] width 531 height 411
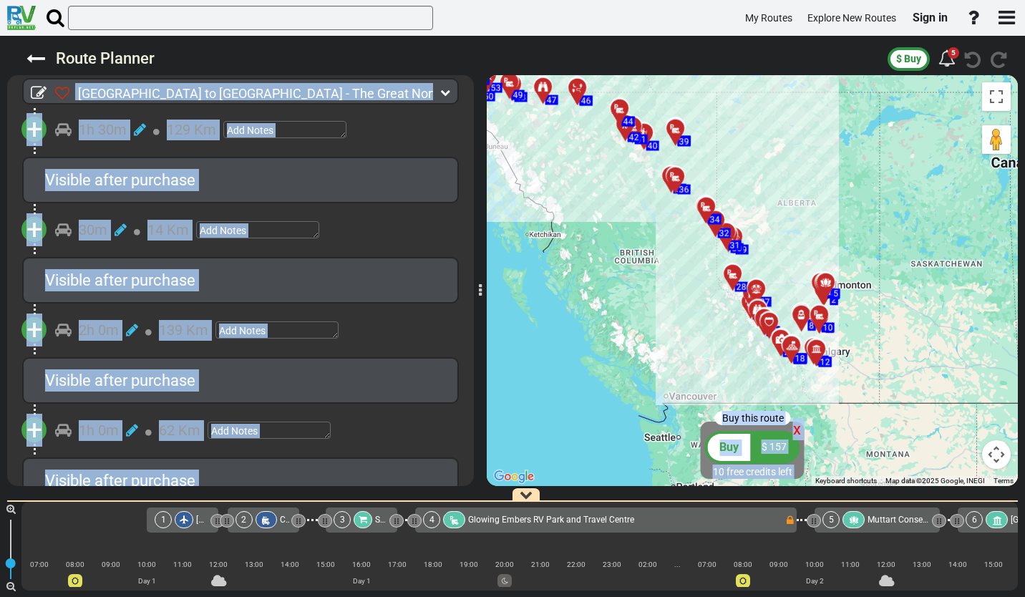
drag, startPoint x: 607, startPoint y: 170, endPoint x: 613, endPoint y: 225, distance: 55.4
click at [700, 256] on div "To activate drag with keyboard, press Alt + Enter. Once in keyboard drag state,…" at bounding box center [752, 280] width 531 height 411
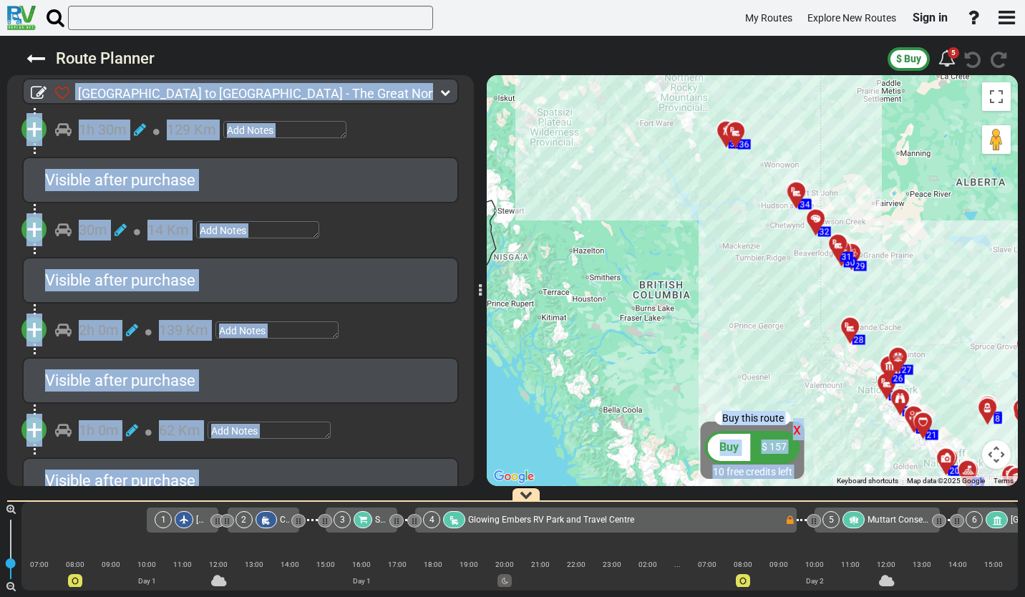
drag, startPoint x: 632, startPoint y: 215, endPoint x: 672, endPoint y: 212, distance: 40.2
click at [634, 226] on div "To activate drag with keyboard, press Alt + Enter. Once in keyboard drag state,…" at bounding box center [752, 280] width 531 height 411
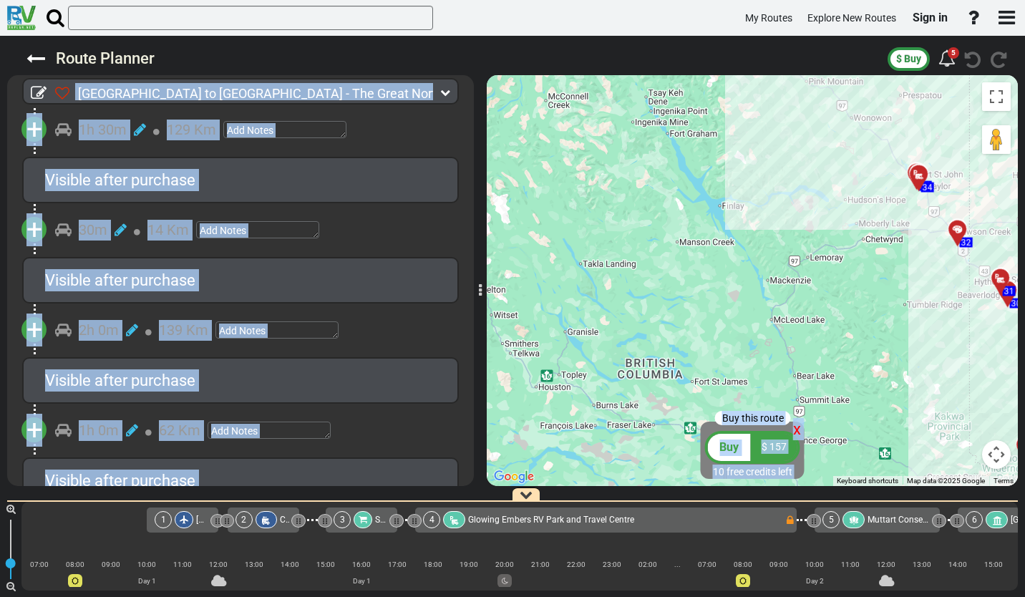
click at [1025, 254] on html "My Routes Explore New Routes Sign in ×" at bounding box center [512, 298] width 1025 height 597
click at [1025, 127] on html "My Routes Explore New Routes Sign in ×" at bounding box center [512, 298] width 1025 height 597
